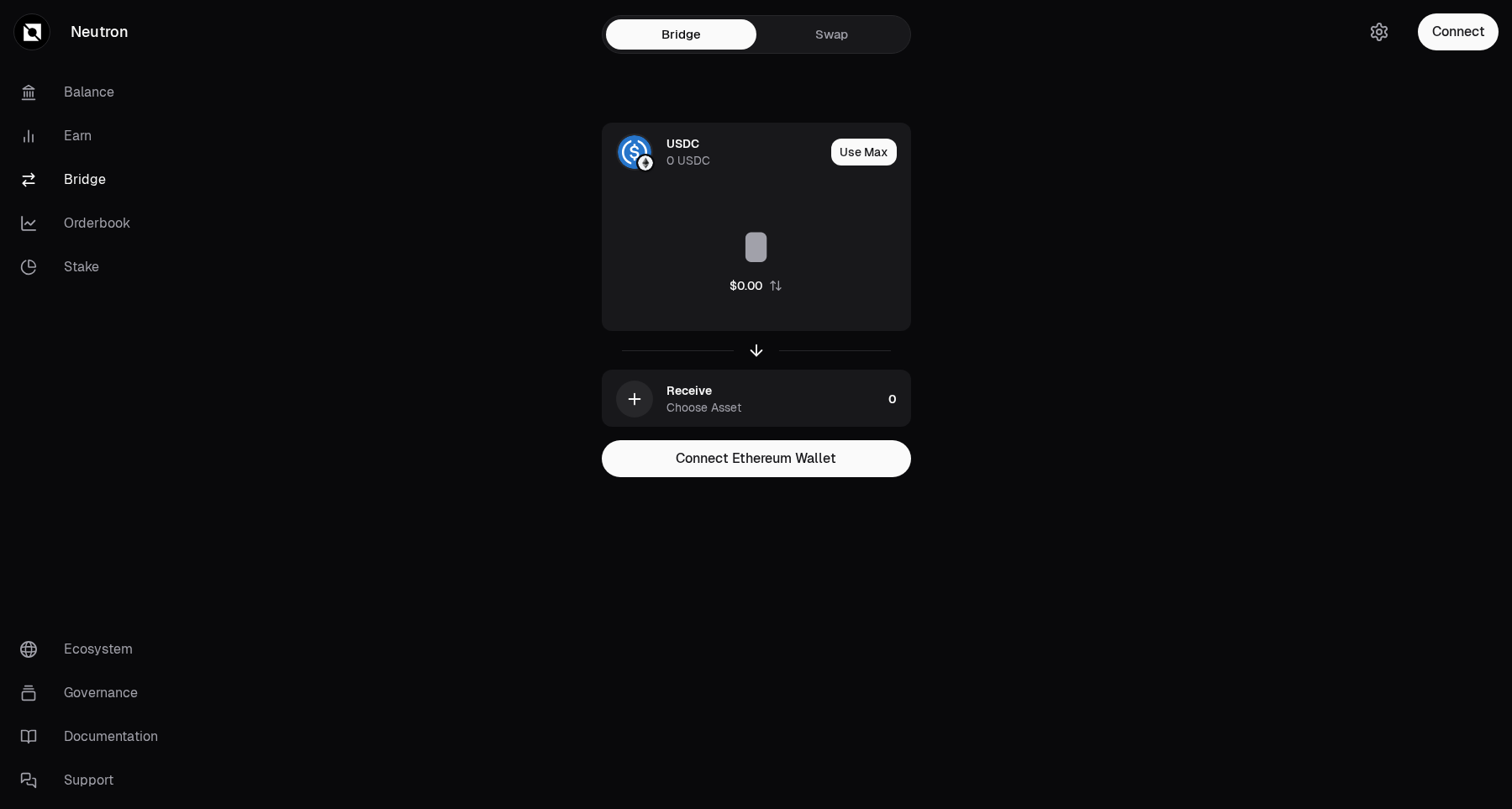
click at [1461, 37] on button "Connect" at bounding box center [1457, 32] width 81 height 37
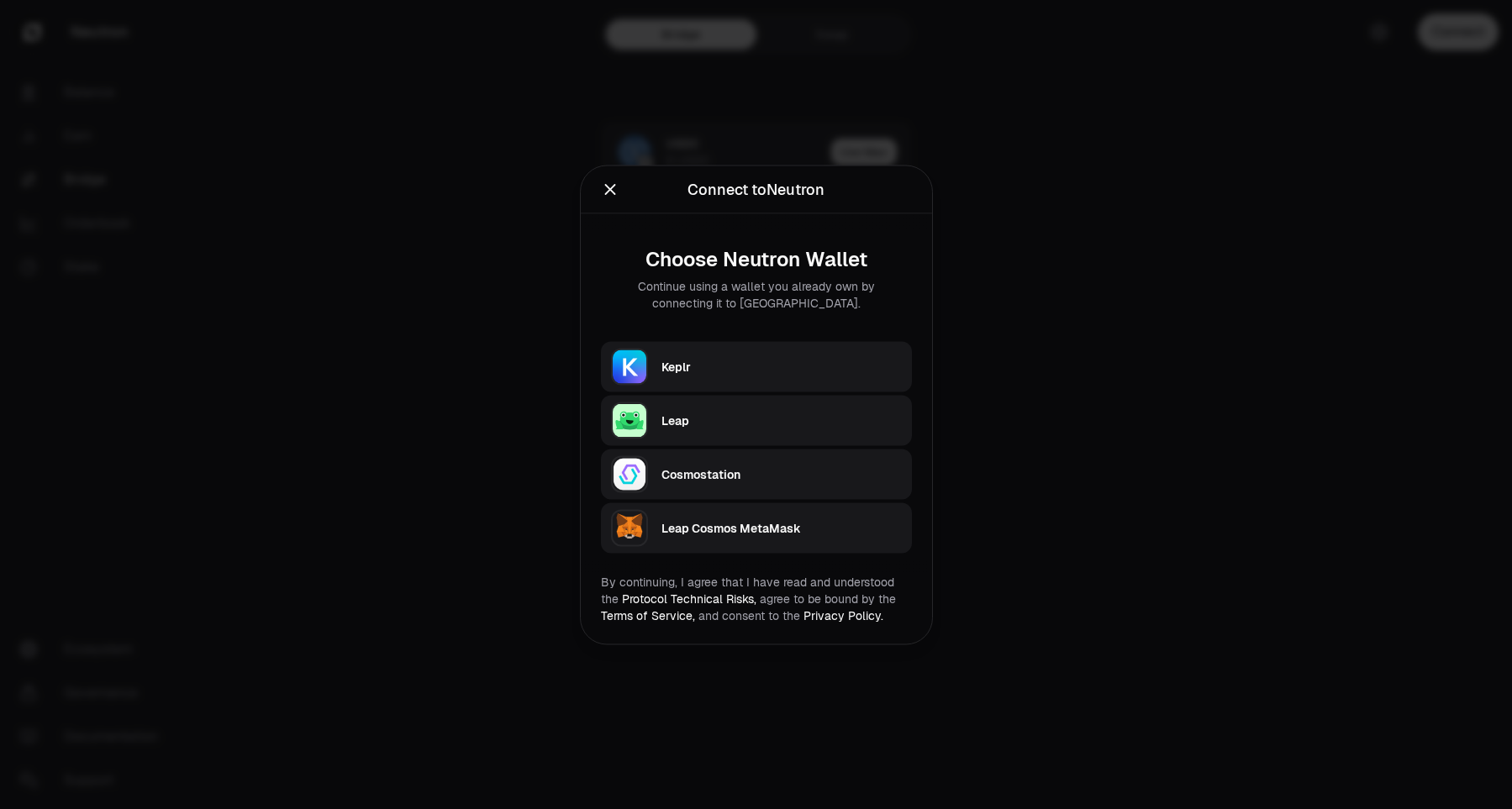
click at [600, 196] on div "Connect to Neutron Continue using a wallet you already own by connecting it to …" at bounding box center [756, 190] width 351 height 48
click at [607, 192] on icon "Close" at bounding box center [609, 189] width 19 height 19
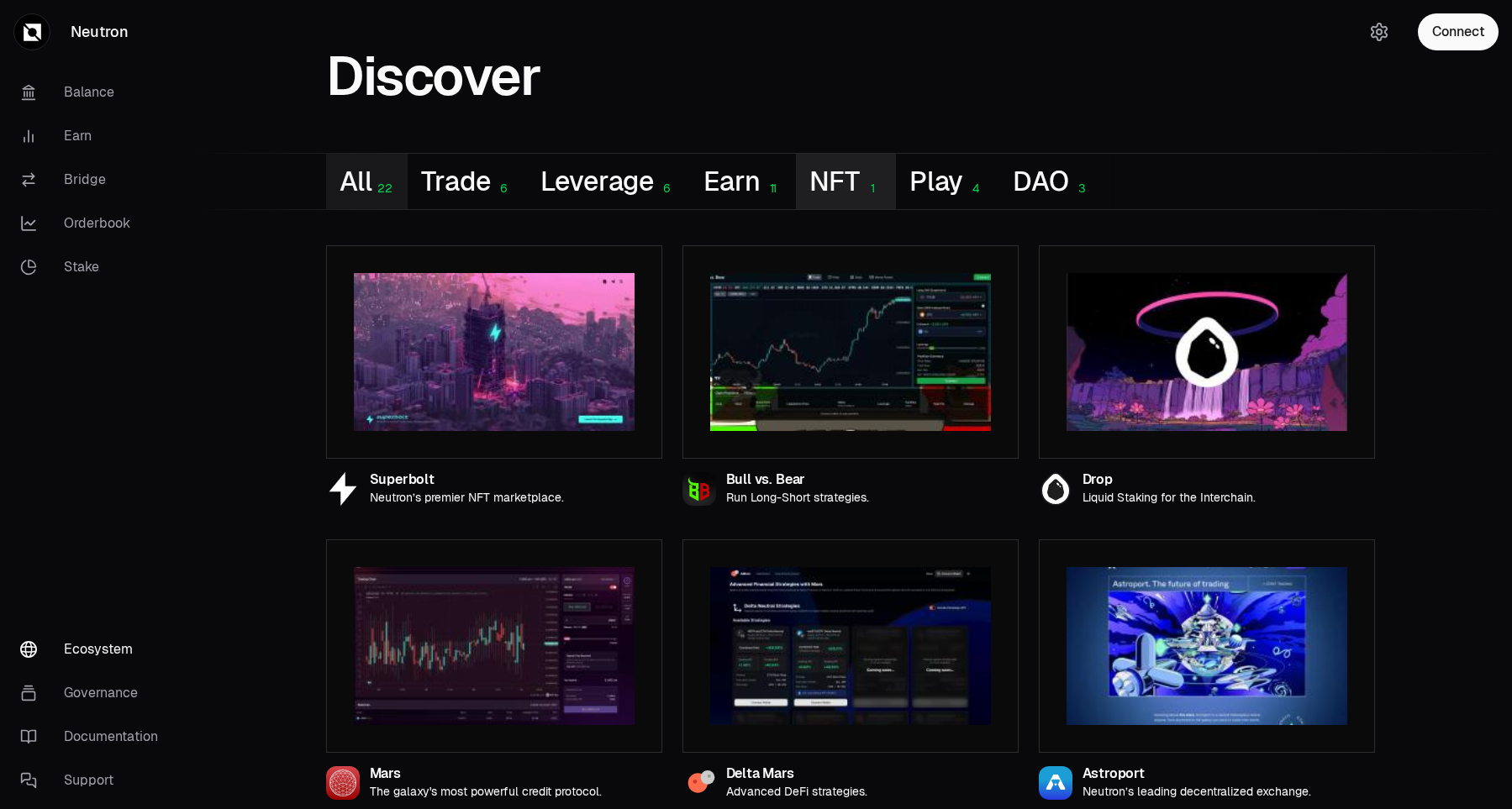
click at [836, 183] on button "NFT 1" at bounding box center [845, 181] width 99 height 56
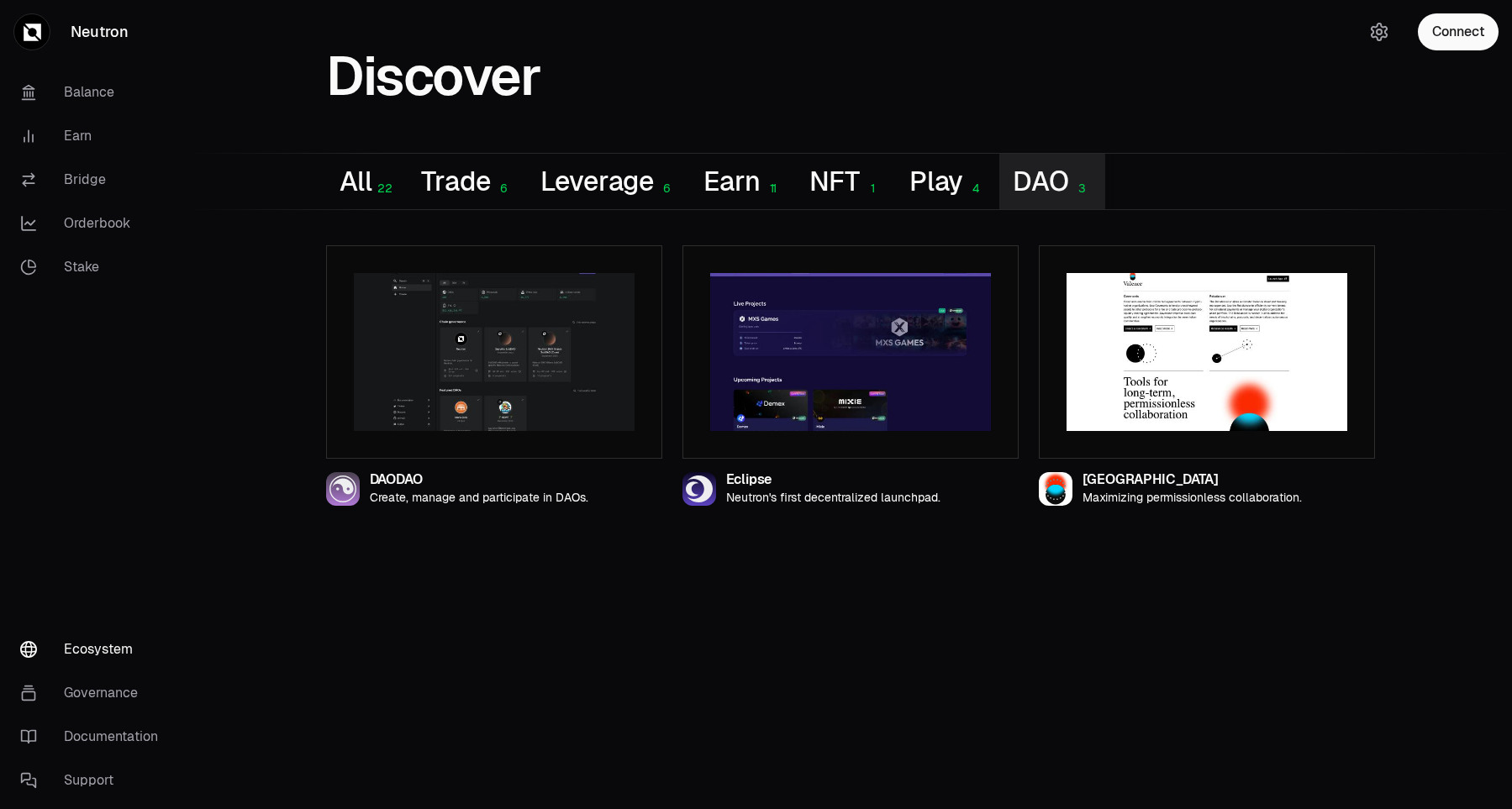
click at [1031, 182] on button "DAO 3" at bounding box center [1052, 181] width 105 height 56
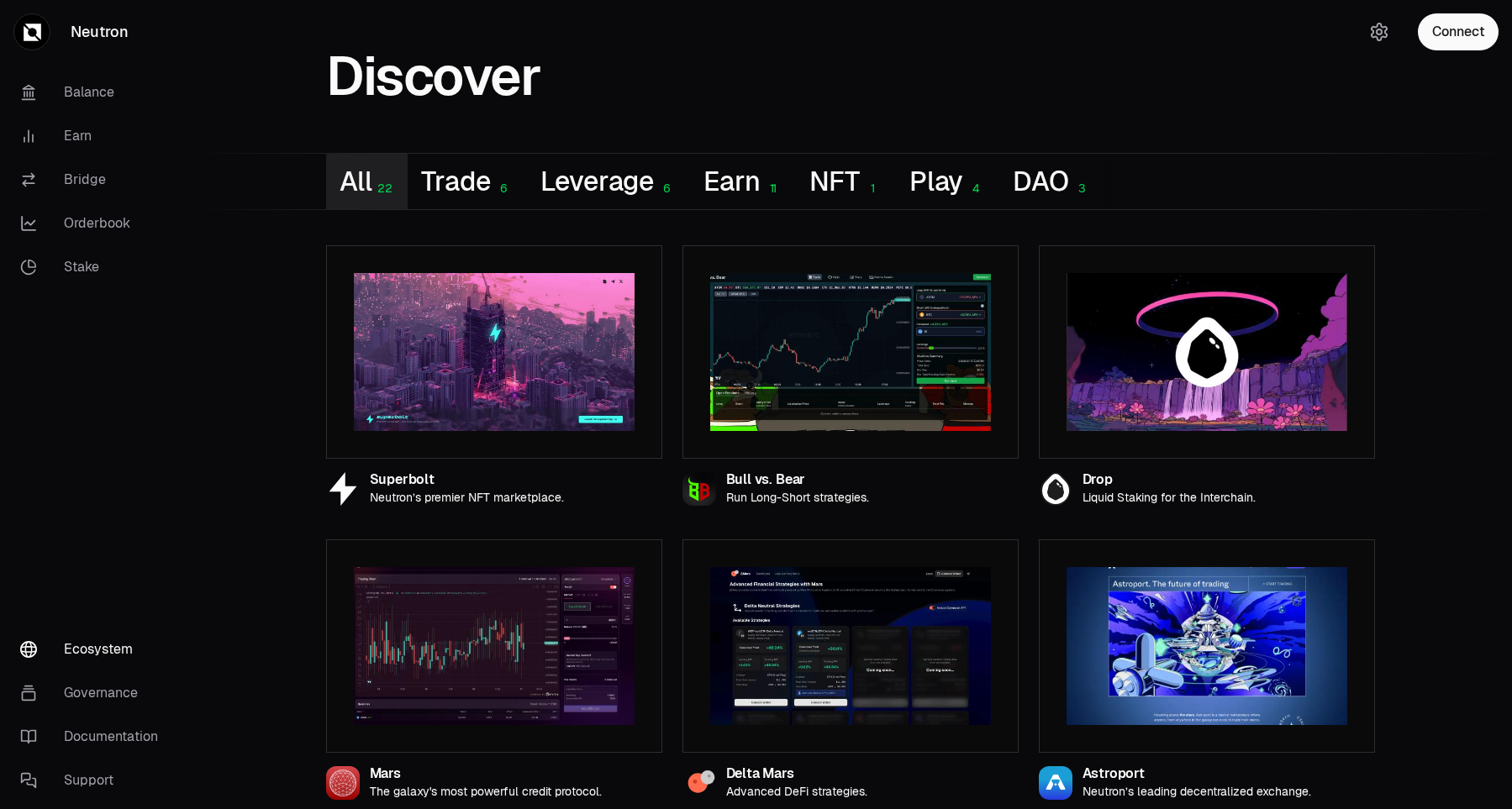
click at [384, 177] on button "All 22" at bounding box center [367, 181] width 82 height 56
click at [77, 232] on link "Orderbook" at bounding box center [94, 223] width 175 height 43
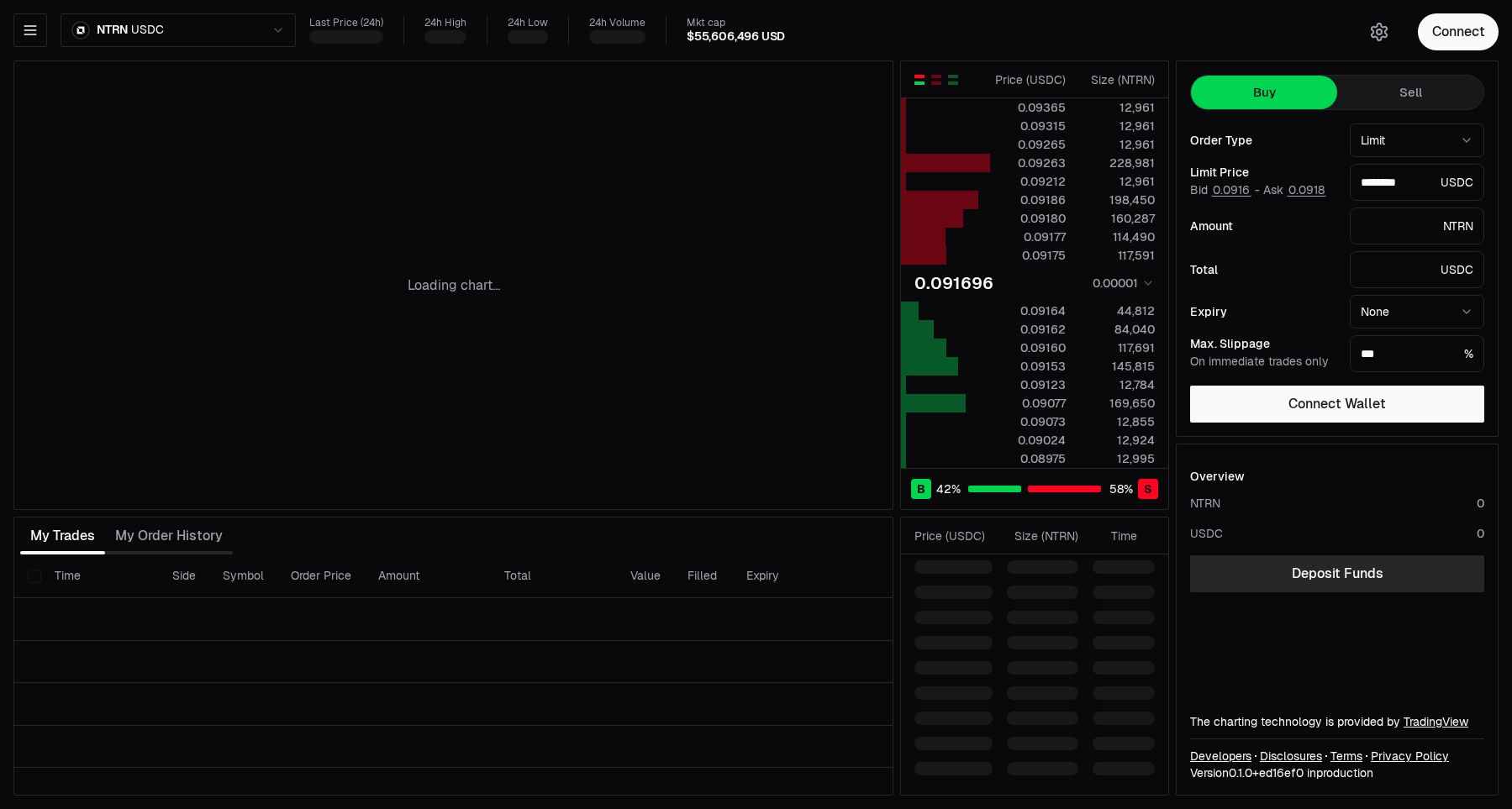
type input "********"
